Goal: Information Seeking & Learning: Check status

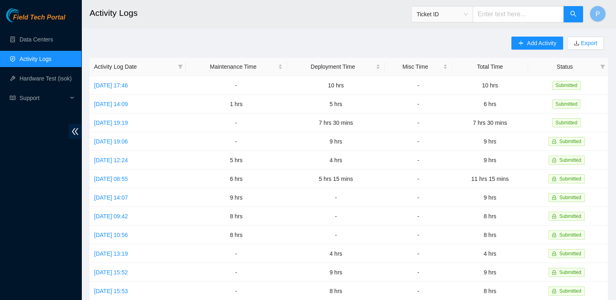
click at [390, 20] on h2 "Activity Logs" at bounding box center [300, 13] width 420 height 26
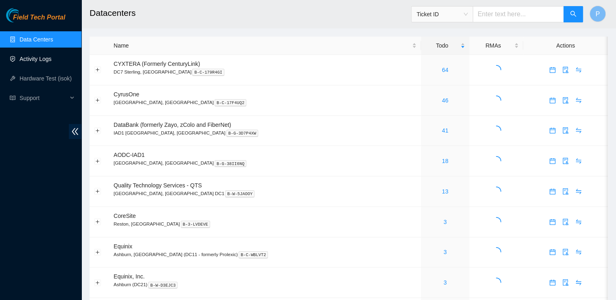
click at [50, 61] on link "Activity Logs" at bounding box center [36, 59] width 32 height 7
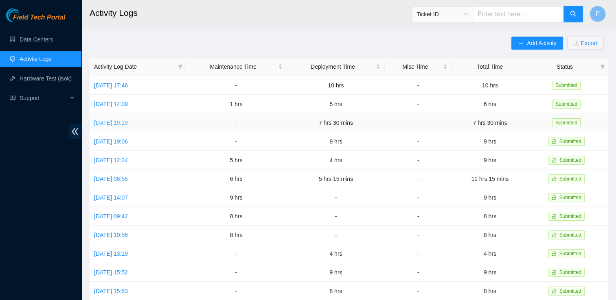
click at [128, 122] on link "Mon, 18 Aug 2025 19:19" at bounding box center [111, 123] width 34 height 7
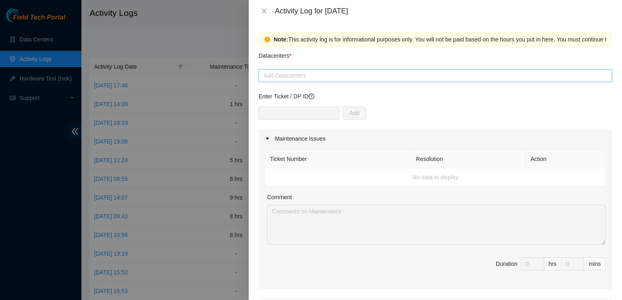
click at [304, 72] on div at bounding box center [435, 76] width 350 height 10
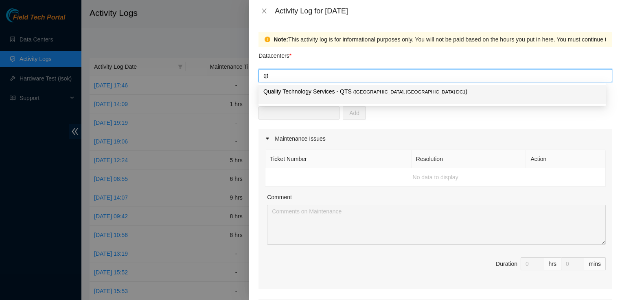
type input "qts"
click at [310, 93] on p "Quality Technology Services - QTS ( Ashburn, VA DC1 )" at bounding box center [432, 91] width 338 height 9
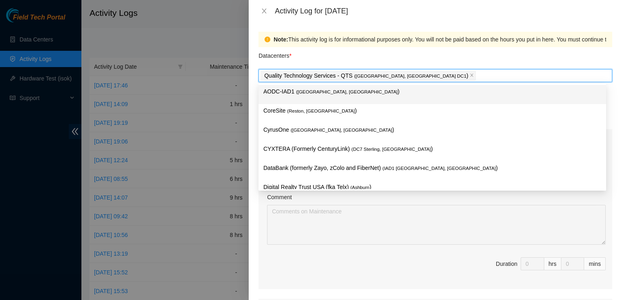
click at [440, 57] on div "Datacenters *" at bounding box center [435, 58] width 354 height 22
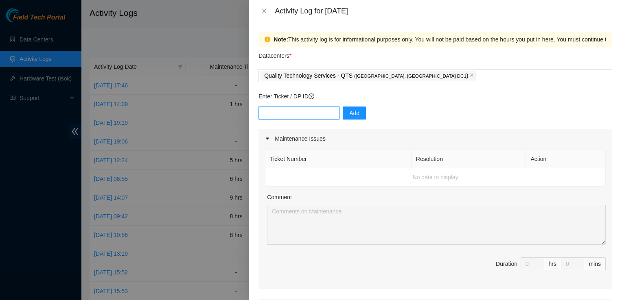
click at [308, 107] on input "text" at bounding box center [298, 113] width 81 height 13
type input "DP83143"
click at [352, 111] on span "Add" at bounding box center [354, 113] width 10 height 9
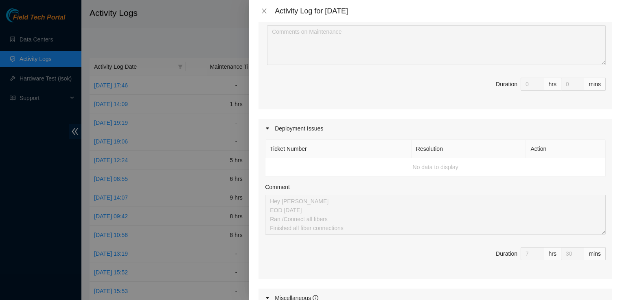
scroll to position [179, 0]
click at [304, 150] on th "Ticket Number" at bounding box center [338, 150] width 146 height 18
click at [281, 162] on td "No data to display" at bounding box center [435, 168] width 340 height 18
click at [449, 167] on td "No data to display" at bounding box center [435, 168] width 340 height 18
